Goal: Browse casually: Explore the website without a specific task or goal

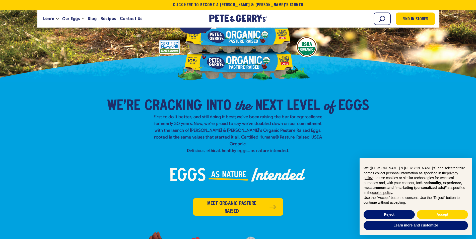
scroll to position [125, 0]
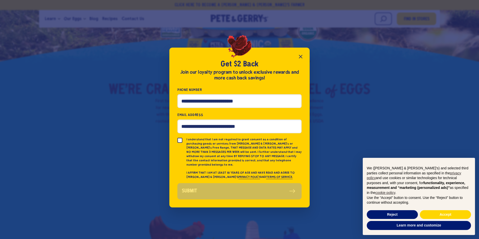
click at [299, 57] on icon "Close popup" at bounding box center [301, 57] width 6 height 6
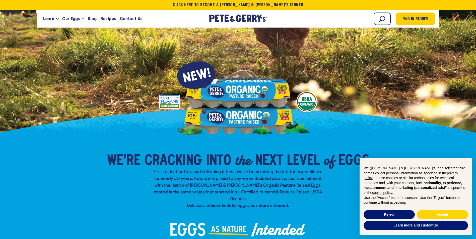
scroll to position [0, 0]
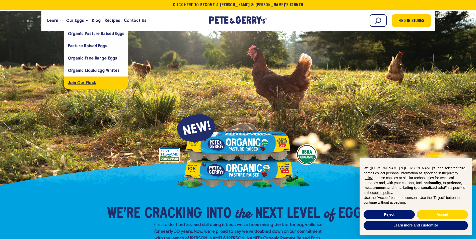
click at [77, 81] on span "Join Our Flock" at bounding box center [82, 82] width 28 height 5
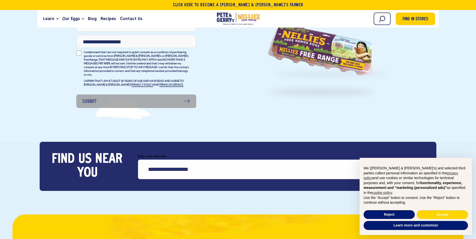
scroll to position [150, 0]
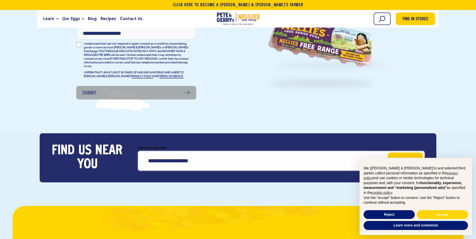
click at [159, 155] on input "Enter your zipcode" at bounding box center [281, 161] width 286 height 20
type input "*****"
click at [399, 155] on button "Go!" at bounding box center [405, 160] width 36 height 17
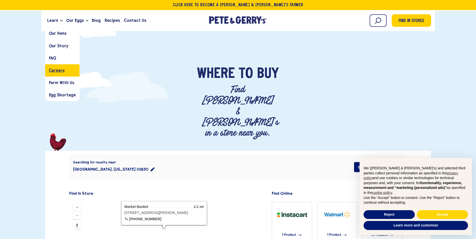
click at [53, 69] on span "Careers" at bounding box center [57, 70] width 16 height 5
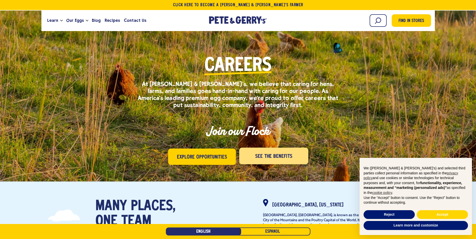
click at [261, 156] on span "See the Benefits" at bounding box center [273, 157] width 37 height 8
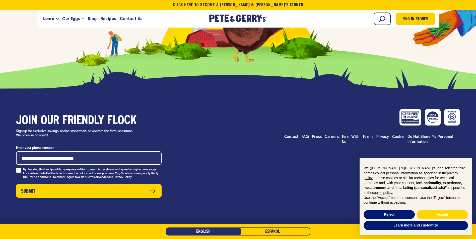
scroll to position [1335, 0]
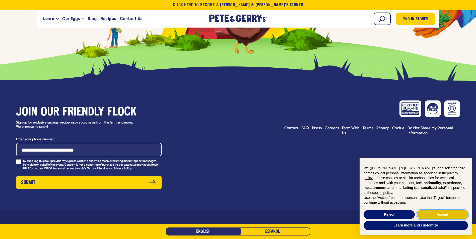
click at [439, 211] on button "Accept" at bounding box center [441, 214] width 51 height 9
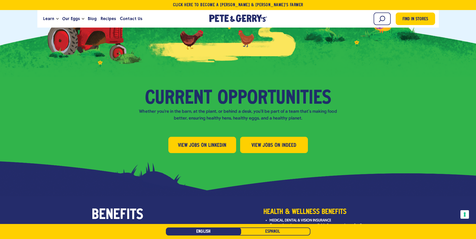
scroll to position [482, 0]
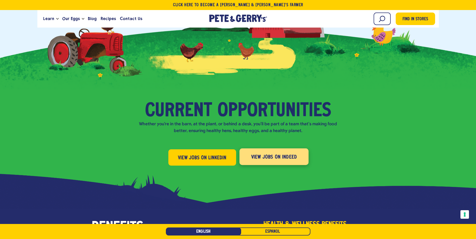
click at [264, 153] on span "View Jobs on Indeed" at bounding box center [274, 157] width 46 height 8
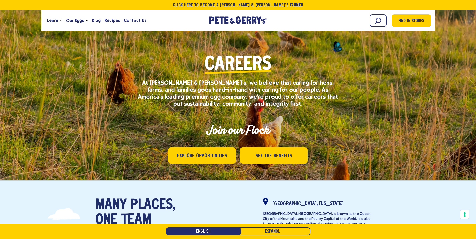
scroll to position [0, 0]
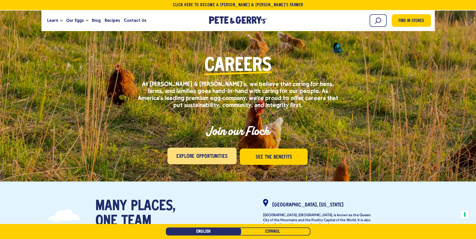
click at [187, 157] on span "Explore Opportunities" at bounding box center [201, 157] width 51 height 8
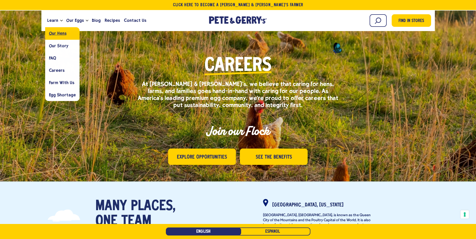
click at [53, 32] on span "Our Hens" at bounding box center [58, 33] width 18 height 5
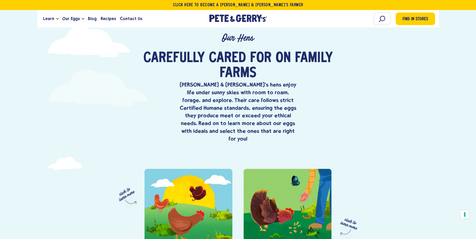
scroll to position [176, 0]
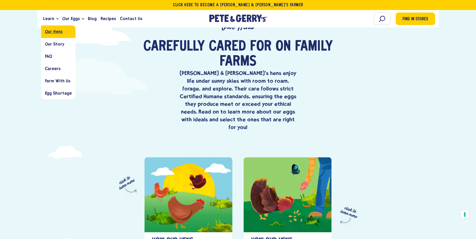
click at [51, 30] on span "Our Hens" at bounding box center [54, 31] width 18 height 5
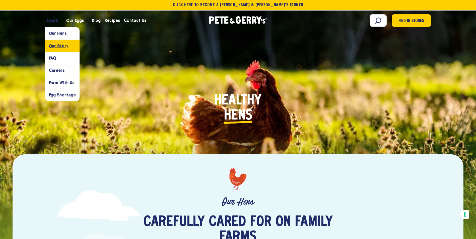
click at [54, 44] on span "Our Story" at bounding box center [59, 45] width 20 height 5
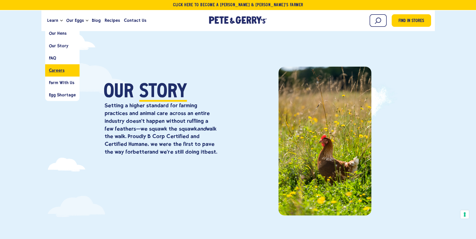
click at [53, 72] on span "Careers" at bounding box center [57, 70] width 16 height 5
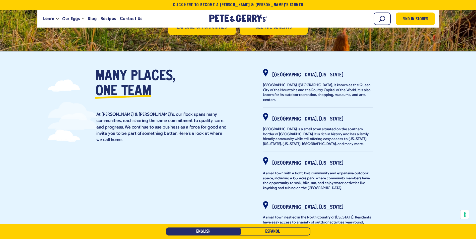
scroll to position [75, 0]
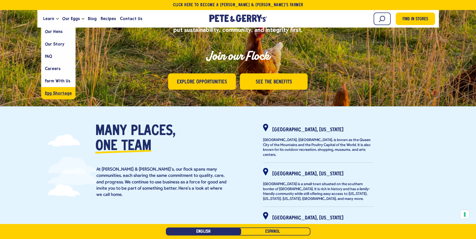
click at [52, 96] on link "Egg Shortage" at bounding box center [58, 93] width 34 height 12
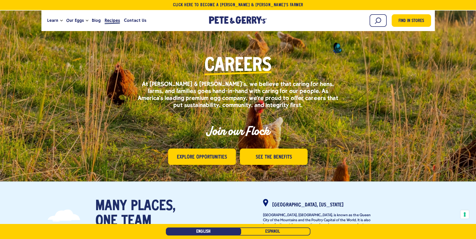
click at [105, 20] on span "Recipes" at bounding box center [112, 20] width 15 height 6
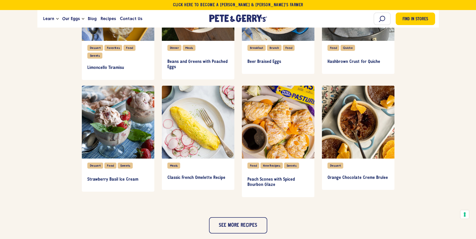
scroll to position [81, 0]
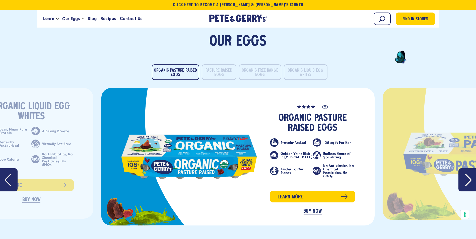
scroll to position [1028, 0]
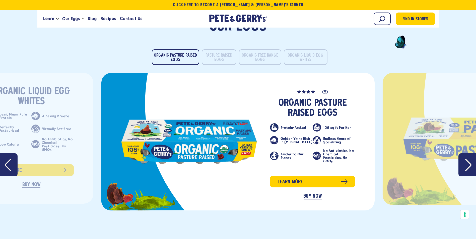
click at [465, 160] on icon "Next" at bounding box center [468, 165] width 6 height 13
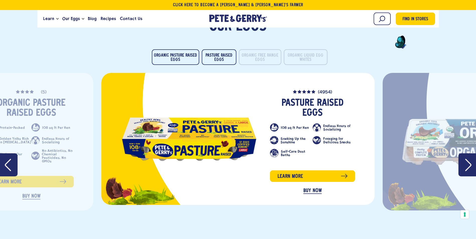
click at [465, 160] on icon "Next" at bounding box center [468, 165] width 6 height 13
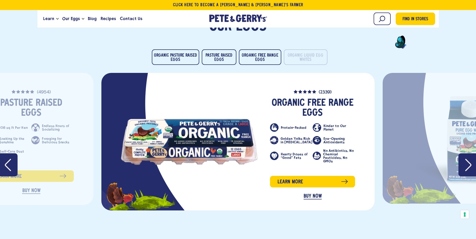
click at [465, 160] on icon "Next" at bounding box center [468, 165] width 6 height 13
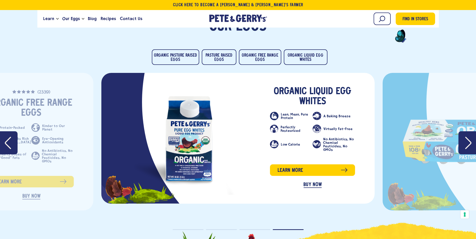
click at [463, 135] on button "Next" at bounding box center [467, 142] width 18 height 23
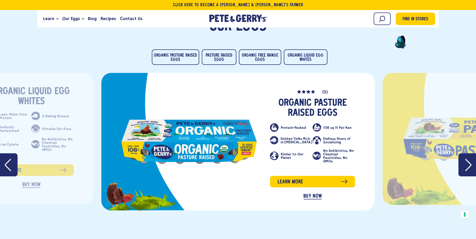
click at [463, 135] on link "slide 2 of 4" at bounding box center [470, 139] width 136 height 47
